Goal: Task Accomplishment & Management: Manage account settings

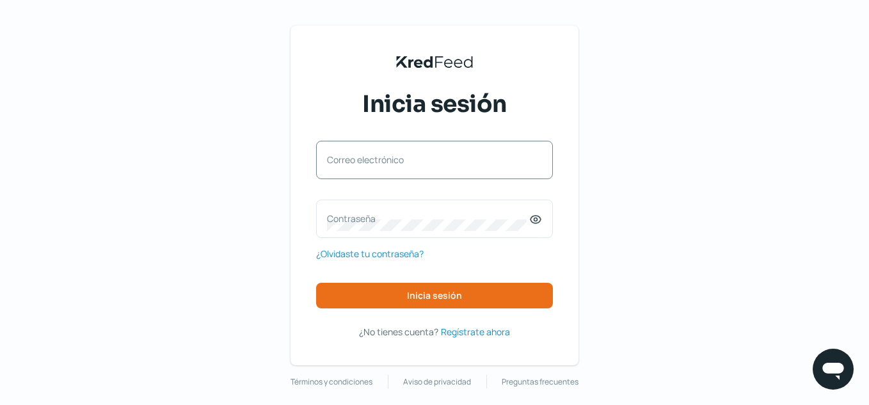
click at [397, 163] on label "Correo electrónico" at bounding box center [428, 160] width 202 height 12
click at [397, 163] on input "Correo electrónico" at bounding box center [434, 167] width 215 height 12
type input "[DOMAIN_NAME][EMAIL_ADDRESS][DOMAIN_NAME]"
click at [373, 220] on label "Contraseña" at bounding box center [428, 218] width 202 height 12
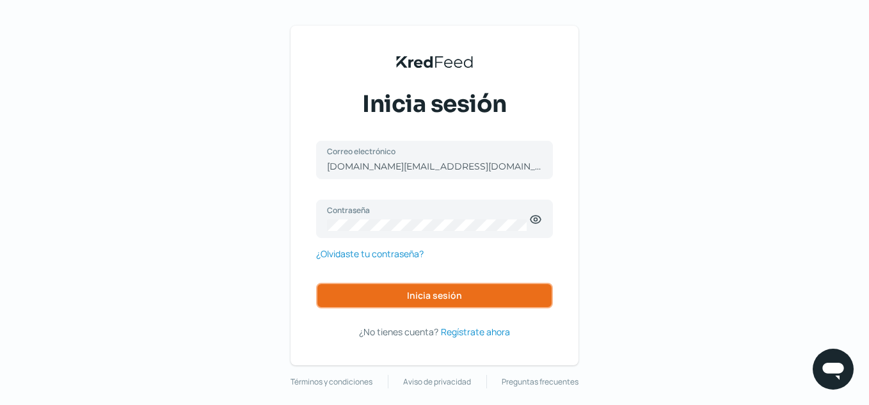
click at [425, 294] on span "Inicia sesión" at bounding box center [434, 295] width 55 height 9
click at [383, 301] on button "Inicia sesión" at bounding box center [434, 296] width 237 height 26
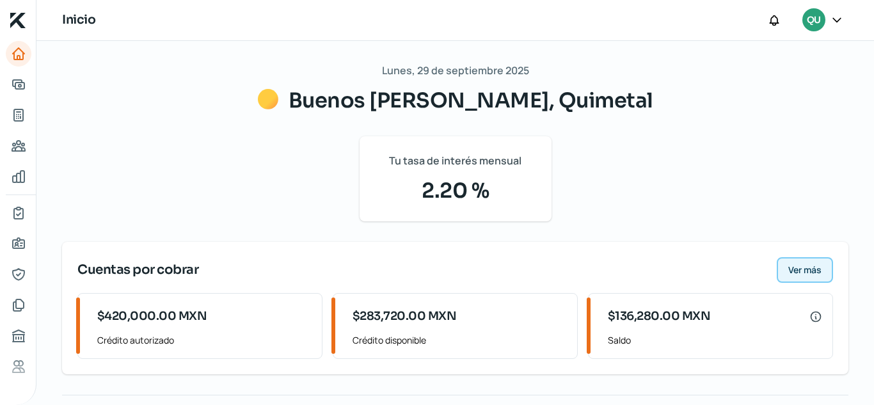
click at [803, 275] on span "Ver más" at bounding box center [805, 270] width 33 height 9
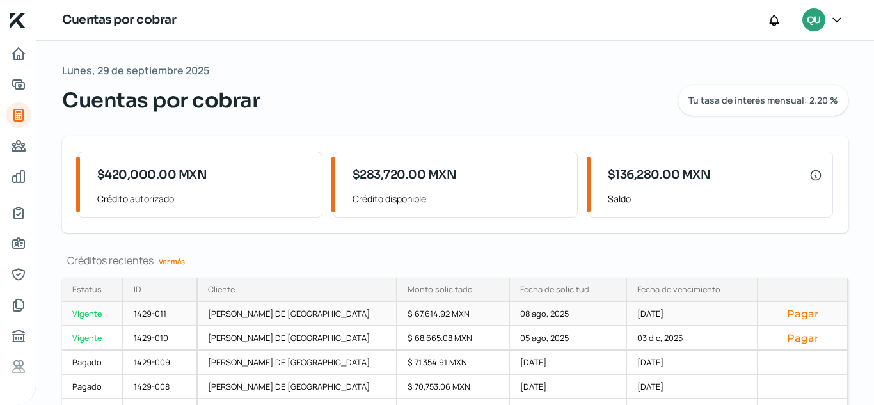
click at [798, 313] on button "Pagar" at bounding box center [803, 313] width 68 height 13
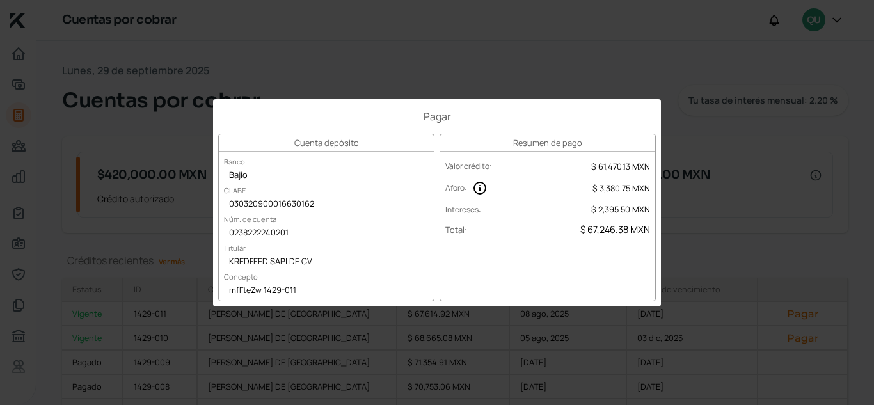
click at [669, 60] on div "Pagar Cuenta depósito Banco Bajío [PERSON_NAME] 030320900016630162 Núm. de cuen…" at bounding box center [437, 202] width 874 height 405
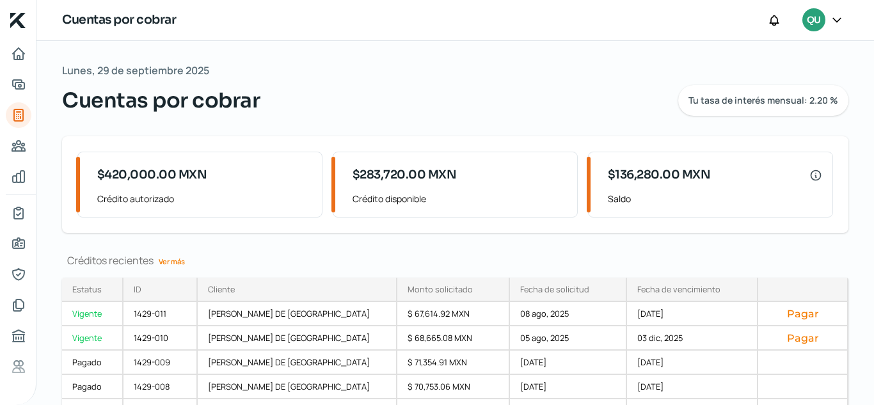
click at [841, 21] on icon at bounding box center [837, 19] width 13 height 13
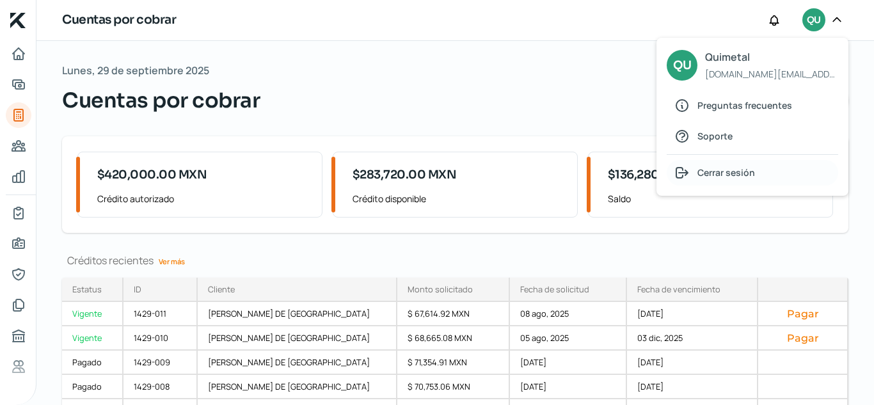
click at [760, 180] on div "Cerrar sesión" at bounding box center [753, 173] width 172 height 26
